Goal: Task Accomplishment & Management: Manage account settings

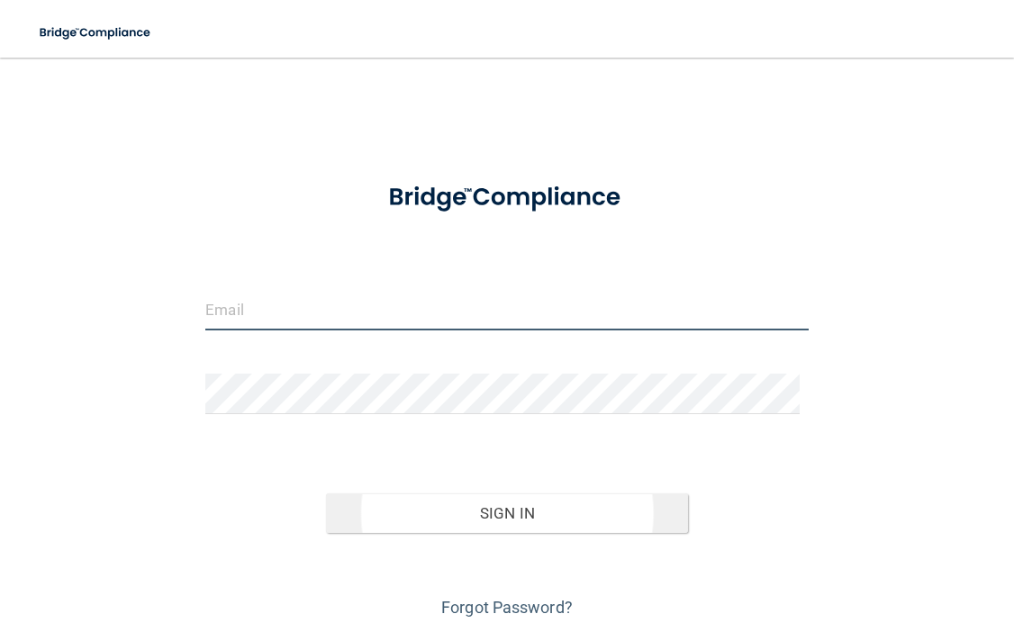
type input "[EMAIL_ADDRESS][DOMAIN_NAME]"
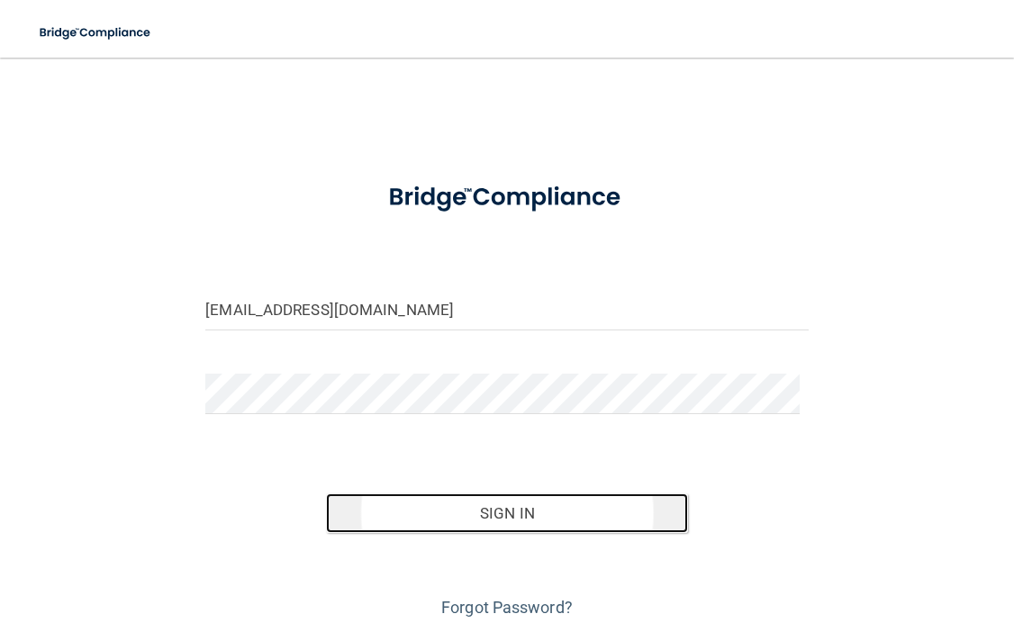
click at [517, 511] on button "Sign In" at bounding box center [507, 514] width 362 height 40
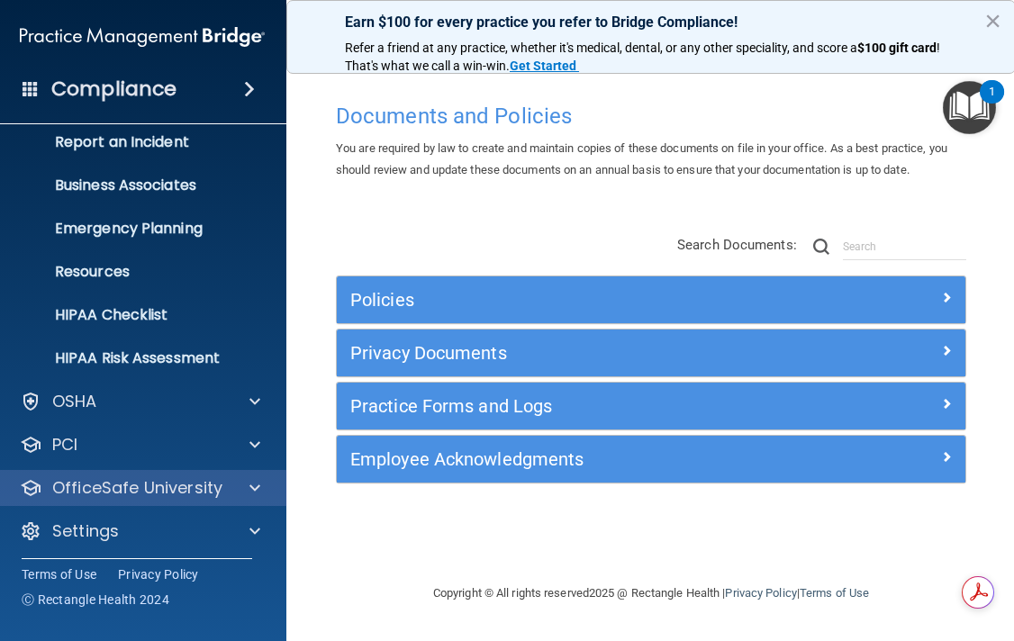
scroll to position [106, 0]
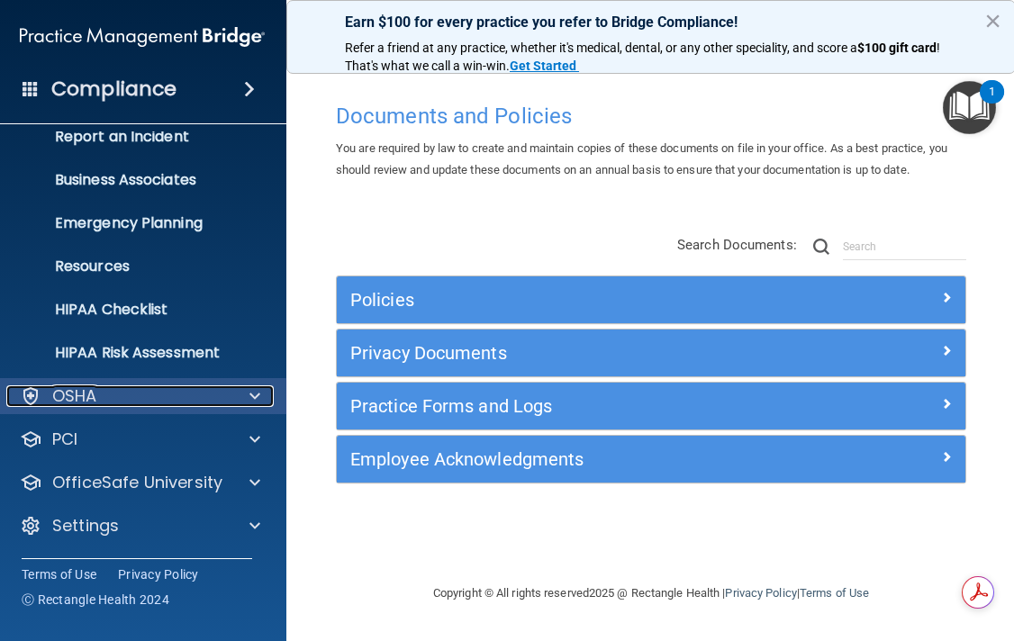
click at [253, 396] on span at bounding box center [254, 396] width 11 height 22
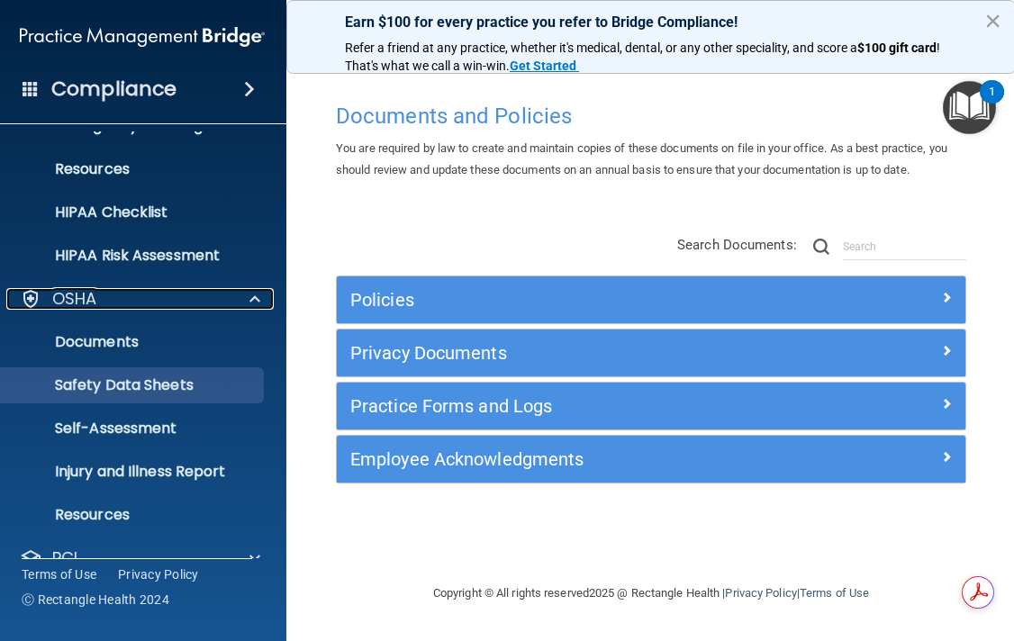
scroll to position [322, 0]
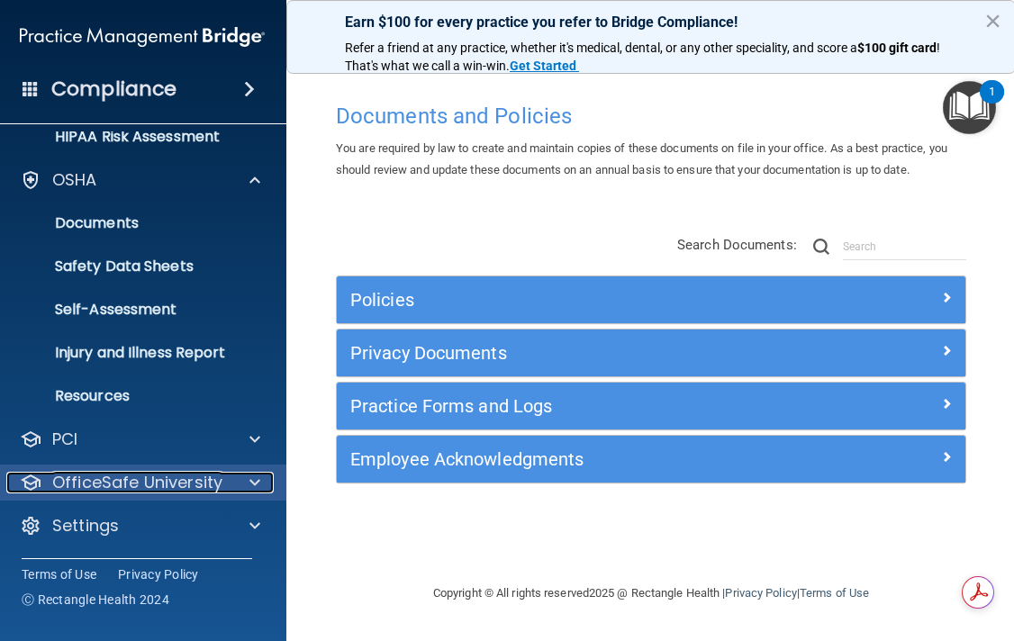
click at [227, 482] on div "OfficeSafe University" at bounding box center [117, 483] width 223 height 22
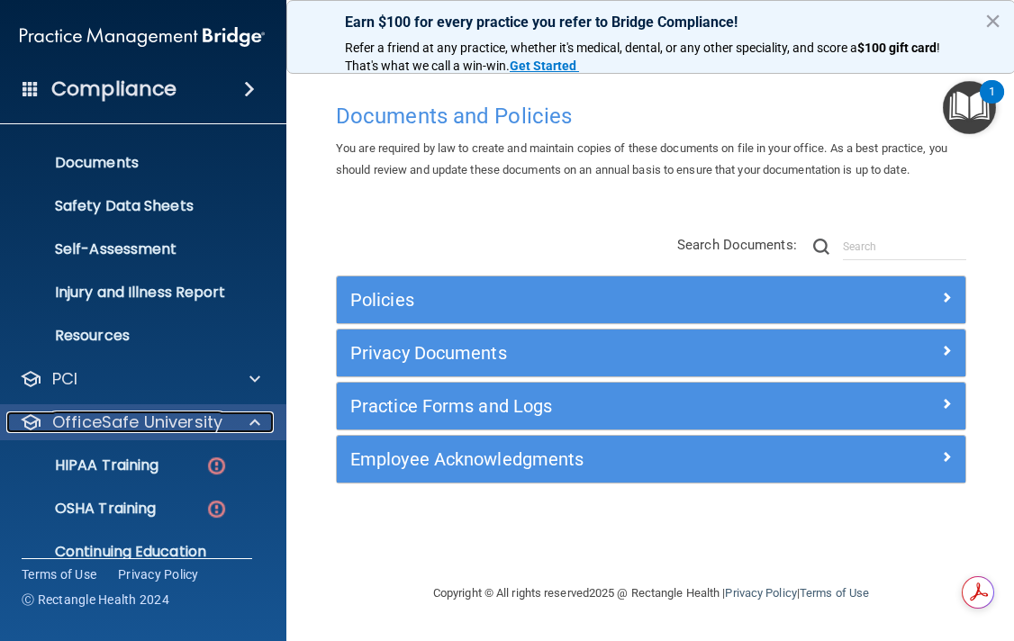
scroll to position [451, 0]
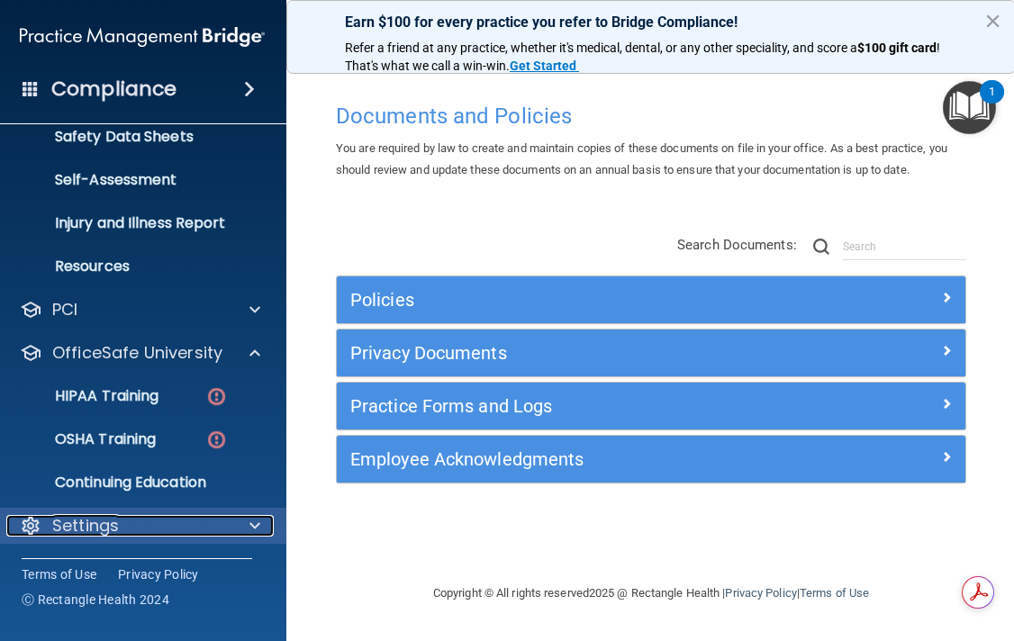
click at [138, 518] on div "Settings" at bounding box center [117, 526] width 223 height 22
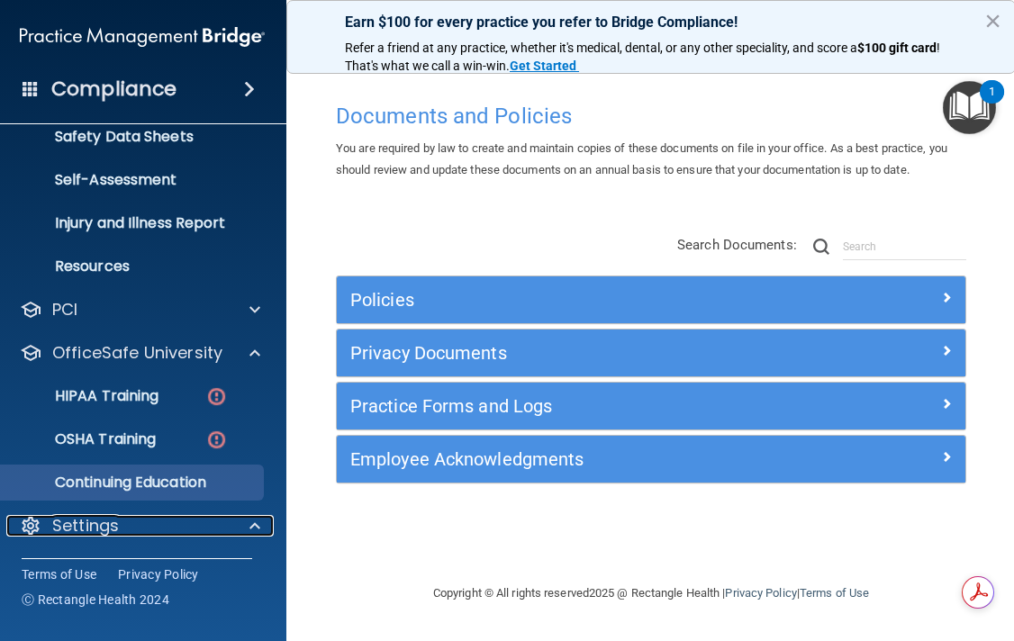
scroll to position [624, 0]
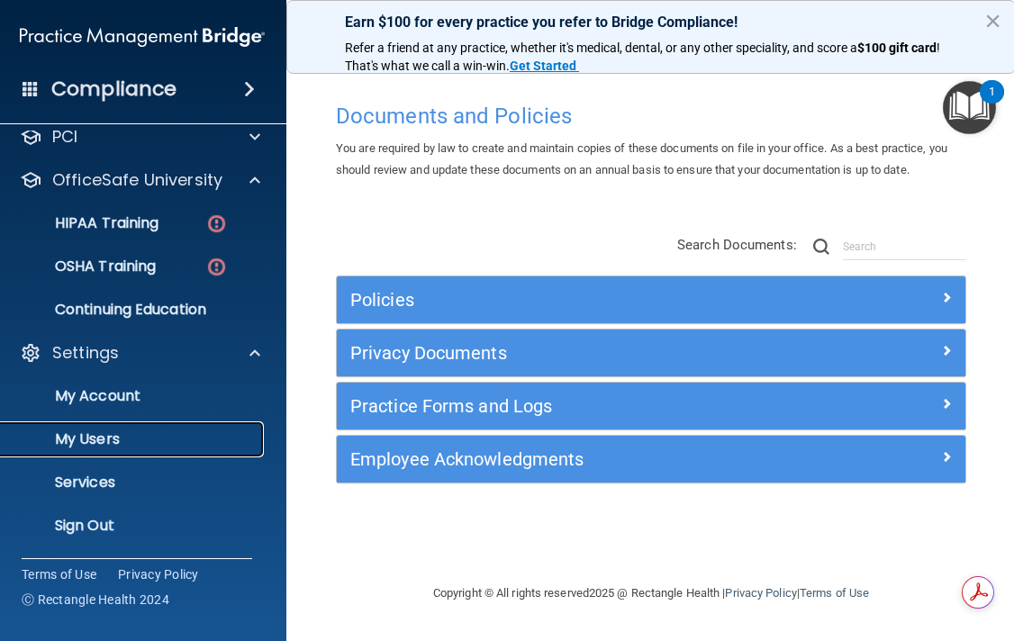
click at [114, 431] on p "My Users" at bounding box center [133, 439] width 246 height 18
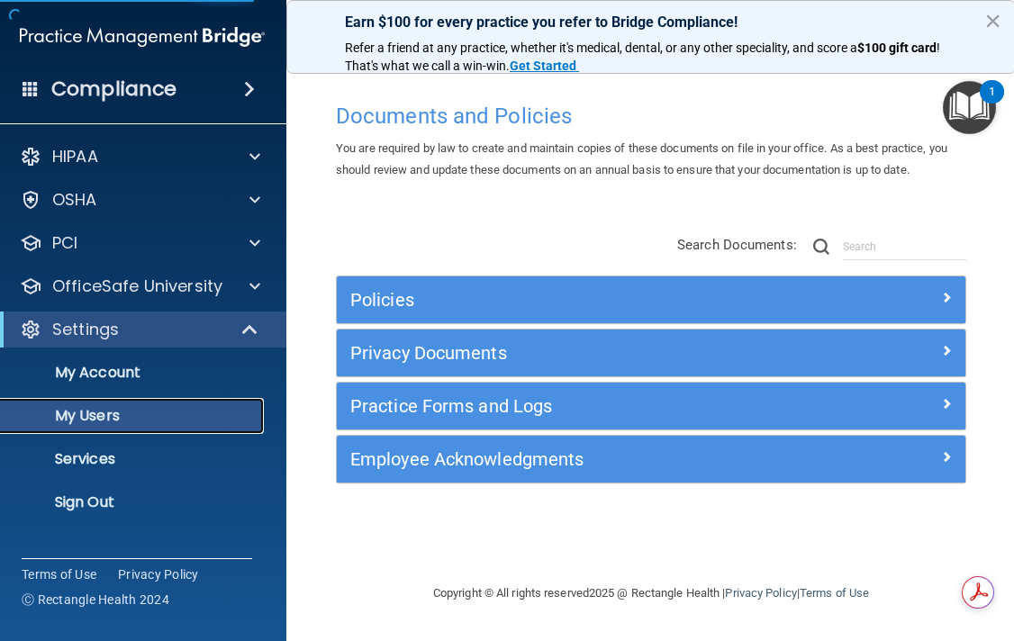
select select "20"
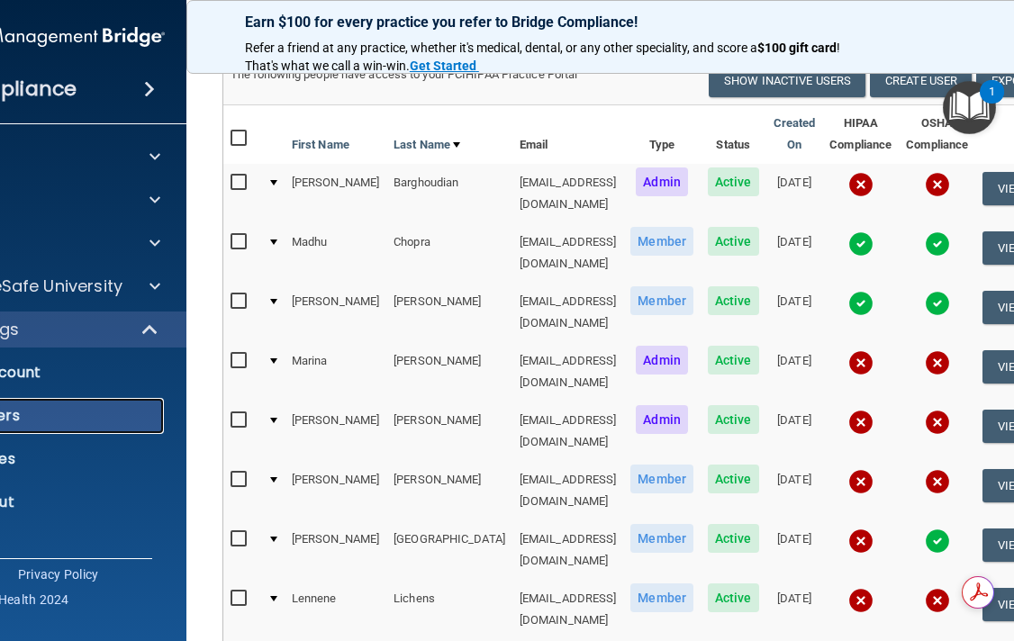
scroll to position [180, 0]
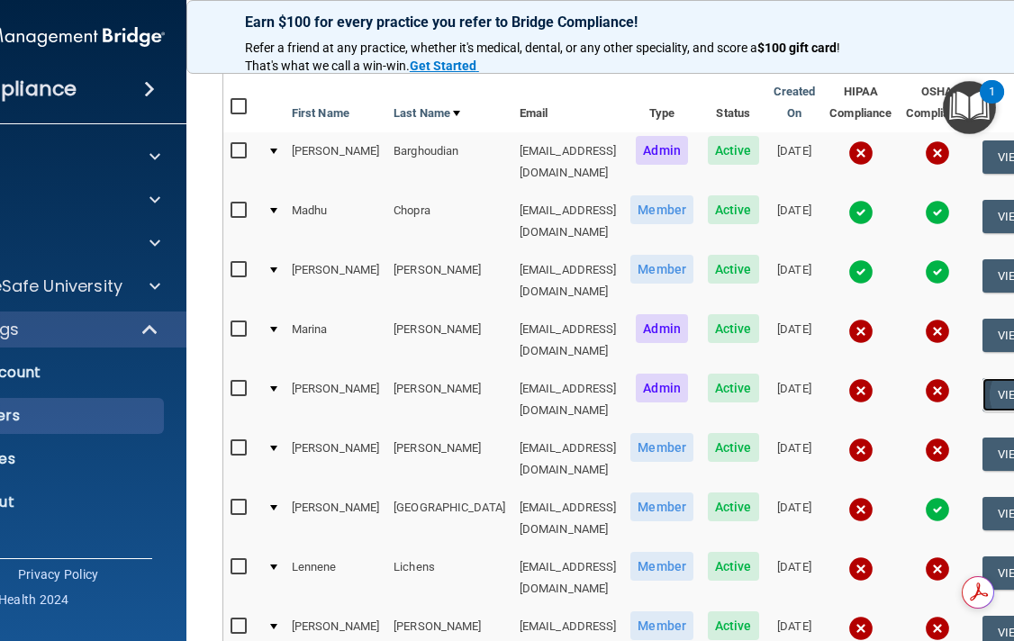
click at [1004, 378] on button "View User" at bounding box center [1027, 394] width 89 height 33
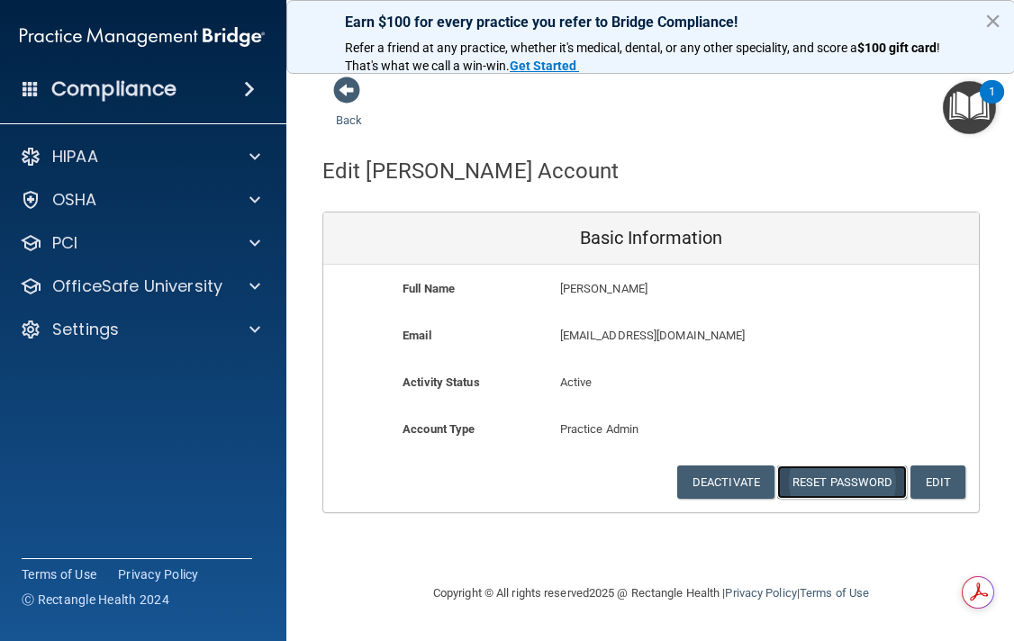
click at [848, 479] on button "Reset Password" at bounding box center [842, 482] width 130 height 33
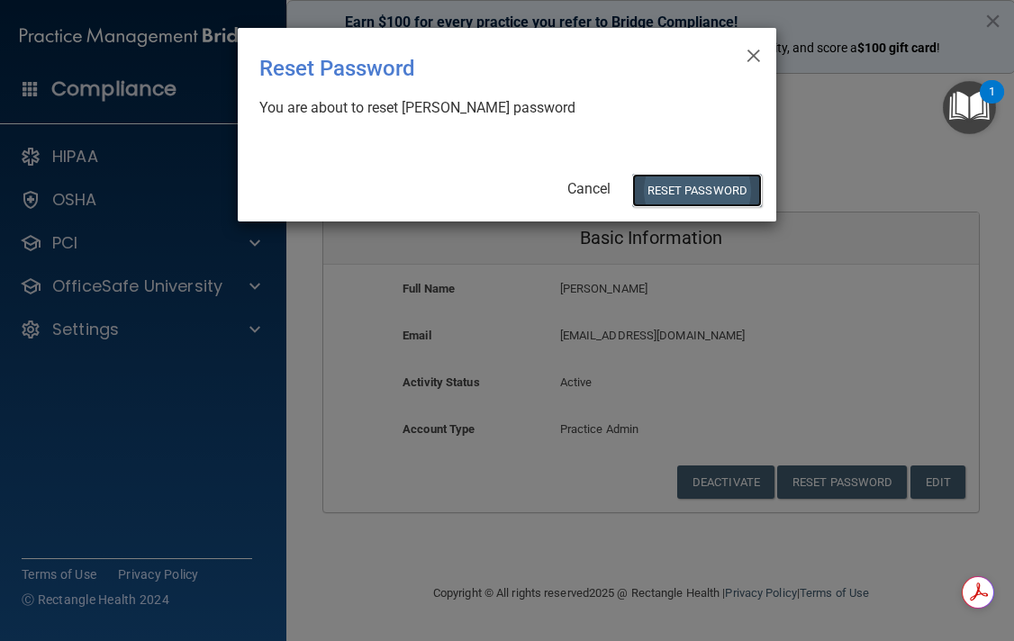
click at [702, 185] on button "Reset Password" at bounding box center [697, 190] width 130 height 33
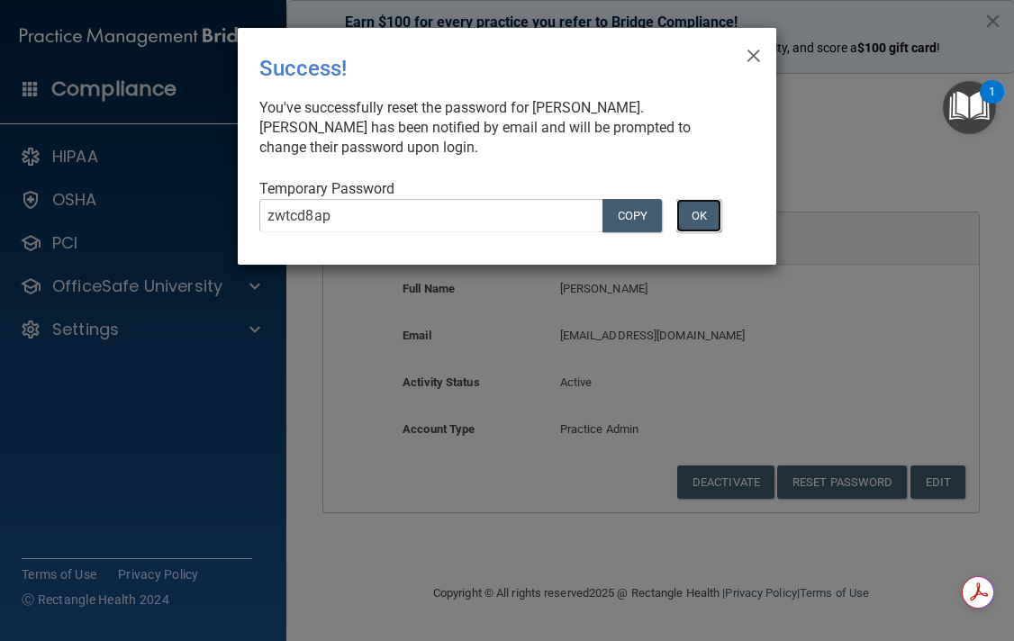
click at [711, 212] on button "OK" at bounding box center [698, 215] width 45 height 33
